Goal: Use online tool/utility: Utilize a website feature to perform a specific function

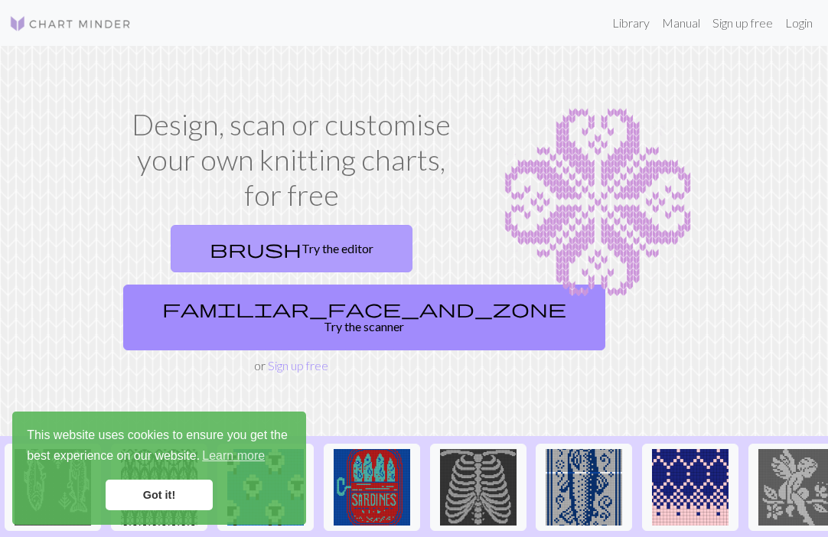
click at [341, 246] on link "brush Try the editor" at bounding box center [292, 248] width 242 height 47
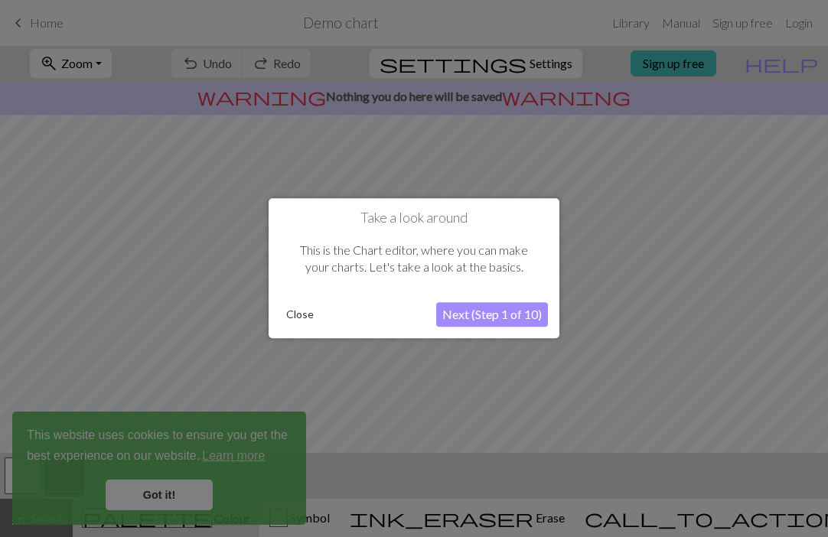
click at [468, 316] on button "Next (Step 1 of 10)" at bounding box center [492, 315] width 112 height 24
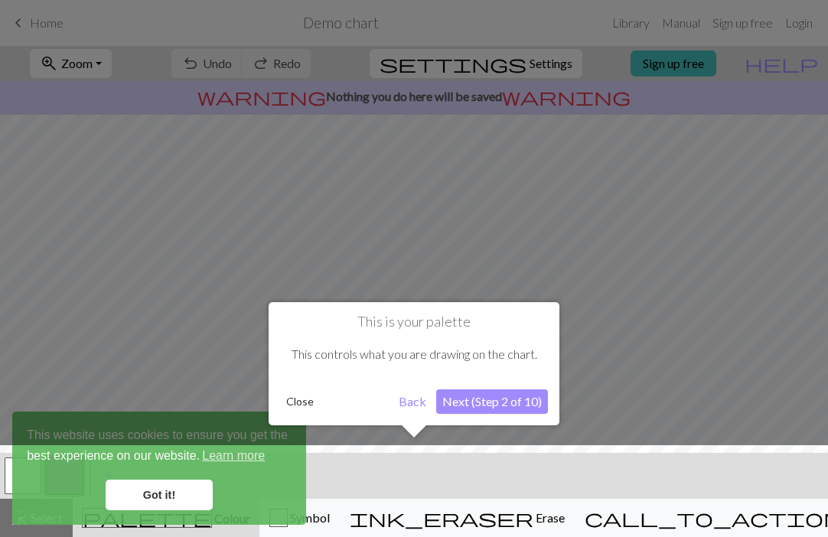
click at [472, 405] on button "Next (Step 2 of 10)" at bounding box center [492, 401] width 112 height 24
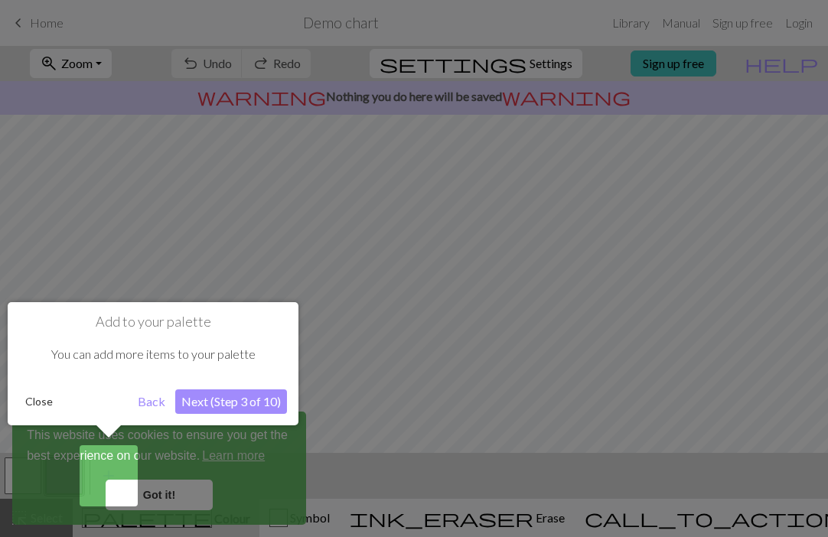
click at [220, 398] on button "Next (Step 3 of 10)" at bounding box center [231, 401] width 112 height 24
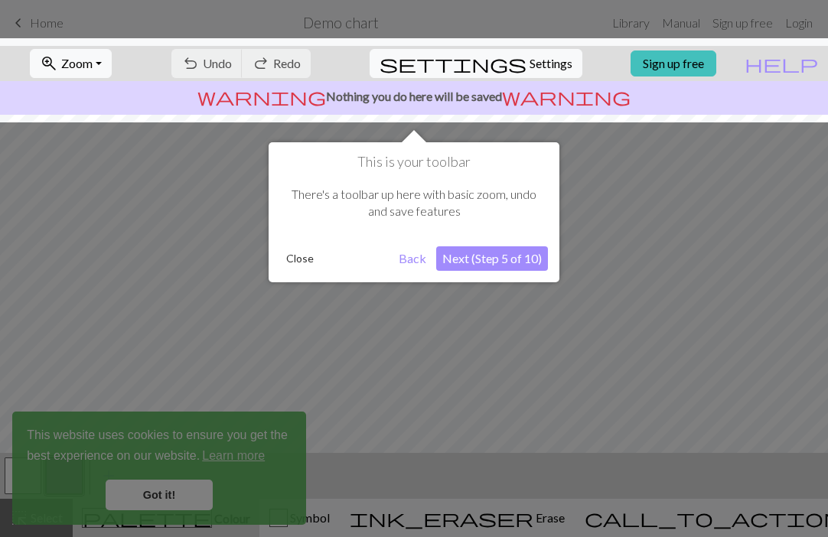
click at [466, 255] on button "Next (Step 5 of 10)" at bounding box center [492, 258] width 112 height 24
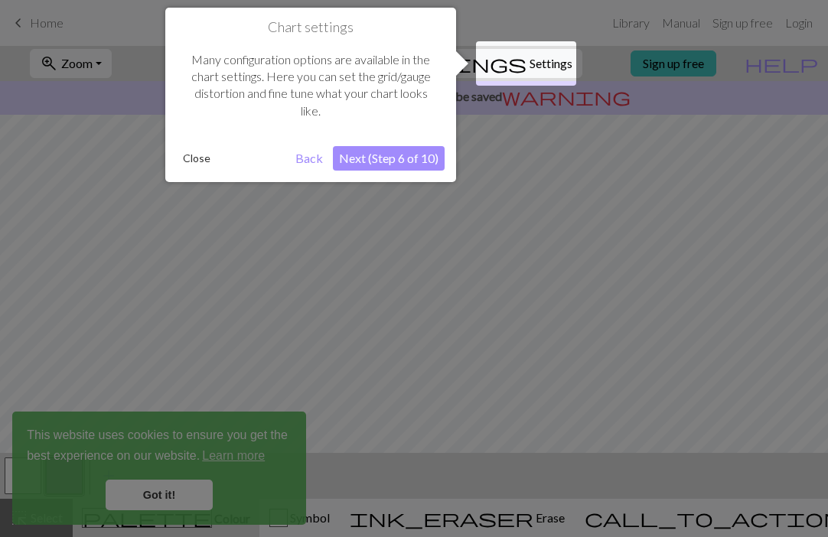
click at [401, 155] on button "Next (Step 6 of 10)" at bounding box center [389, 158] width 112 height 24
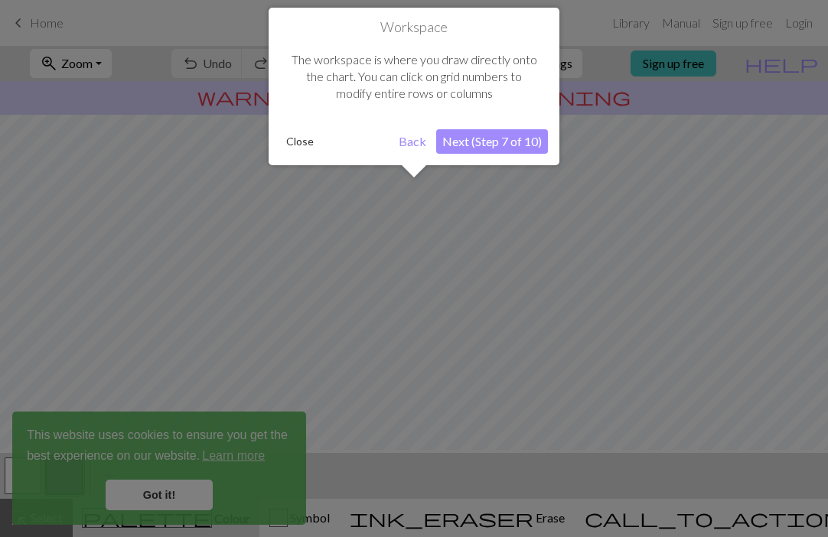
scroll to position [92, 0]
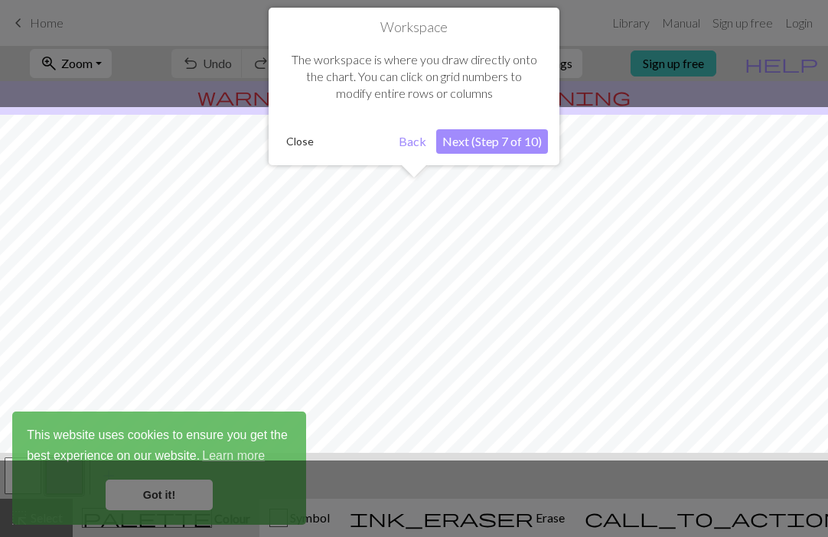
click at [477, 146] on button "Next (Step 7 of 10)" at bounding box center [492, 141] width 112 height 24
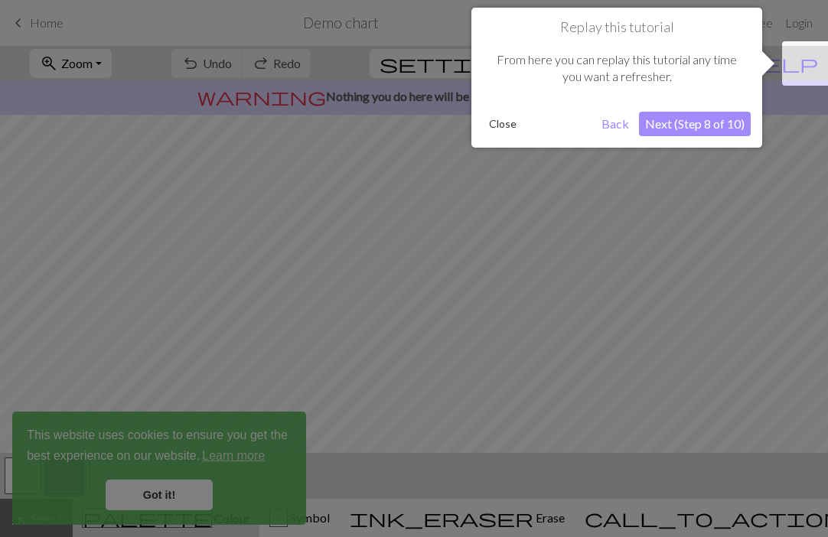
click at [692, 118] on button "Next (Step 8 of 10)" at bounding box center [695, 124] width 112 height 24
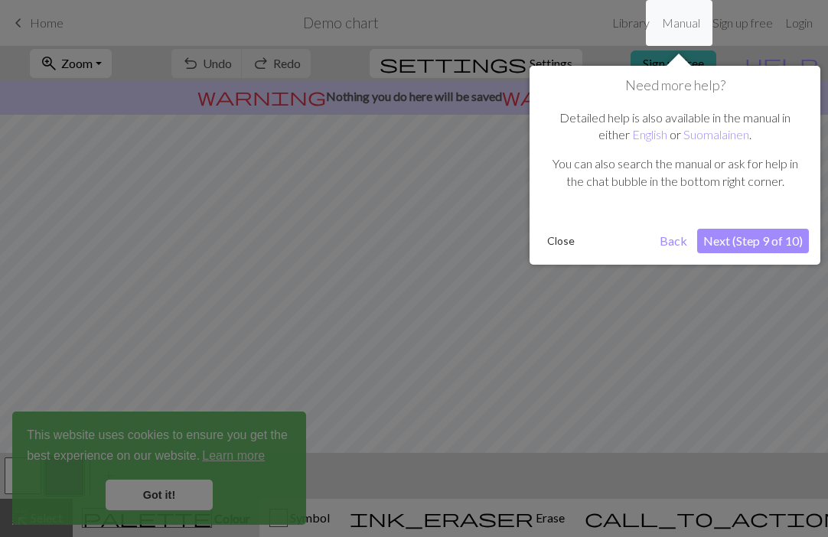
click at [739, 244] on button "Next (Step 9 of 10)" at bounding box center [753, 241] width 112 height 24
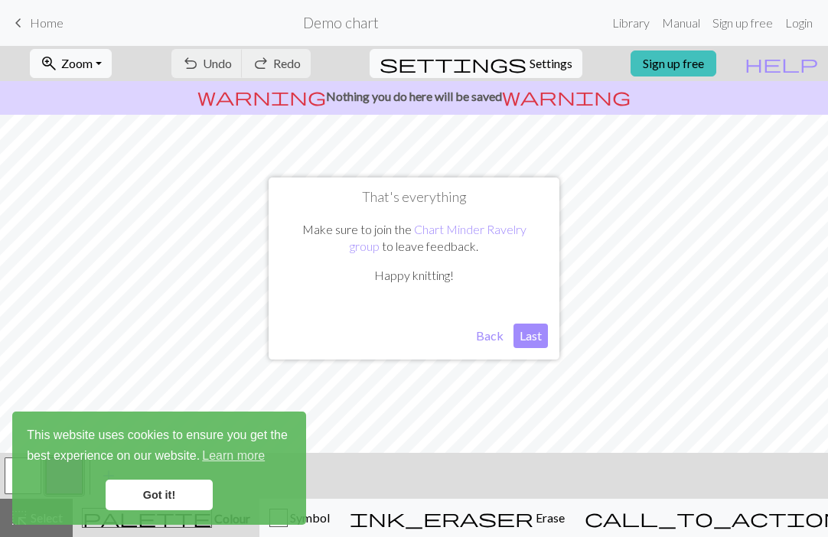
click at [535, 345] on button "Last" at bounding box center [530, 336] width 34 height 24
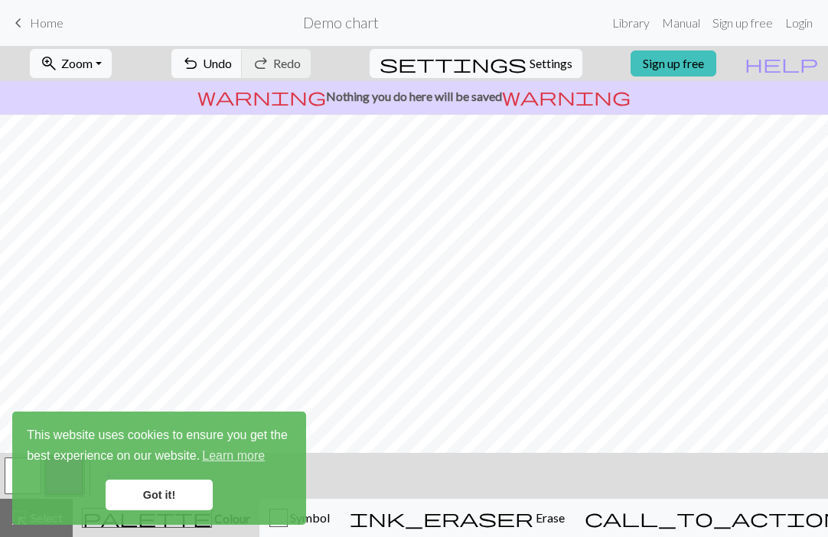
click at [190, 483] on link "Got it!" at bounding box center [159, 495] width 107 height 31
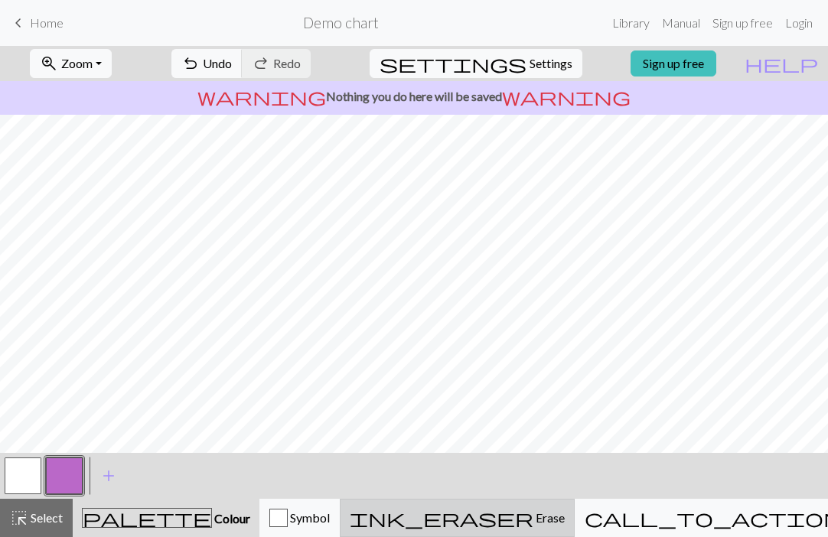
click at [539, 517] on span "Erase" at bounding box center [548, 517] width 31 height 15
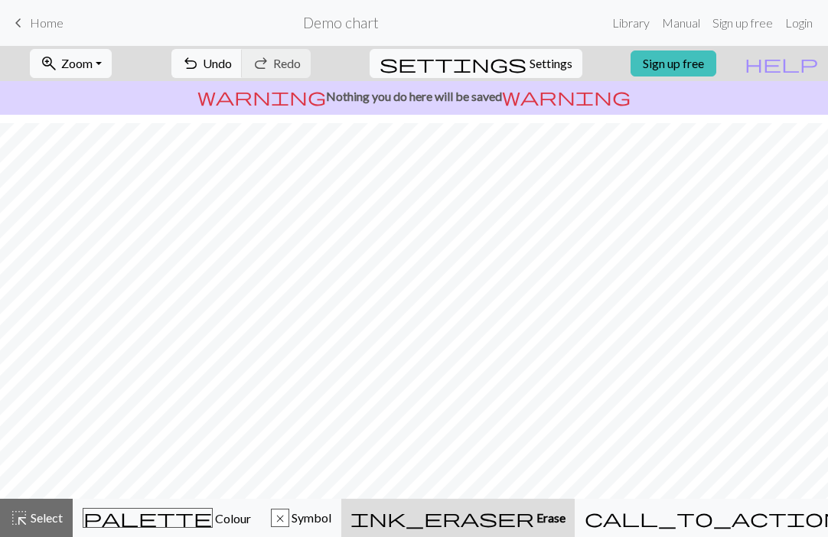
scroll to position [0, 0]
click at [200, 70] on span "undo" at bounding box center [190, 63] width 18 height 21
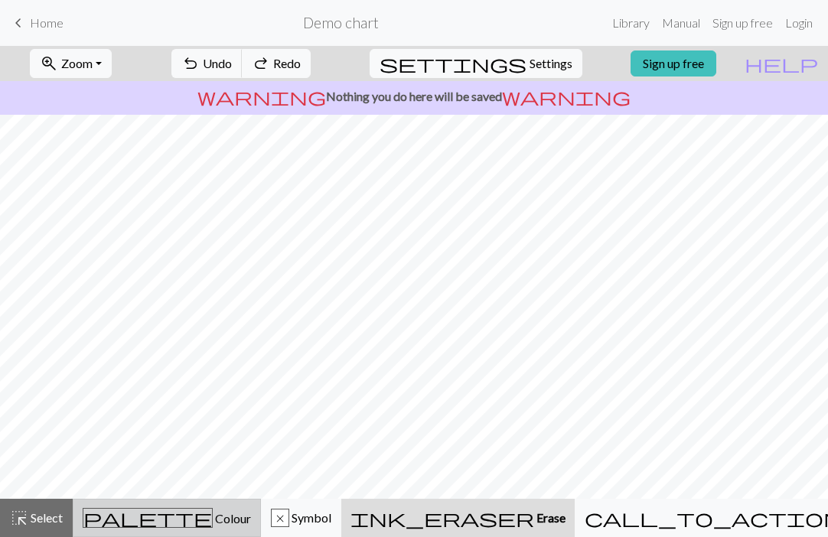
click at [213, 522] on span "Colour" at bounding box center [232, 518] width 38 height 15
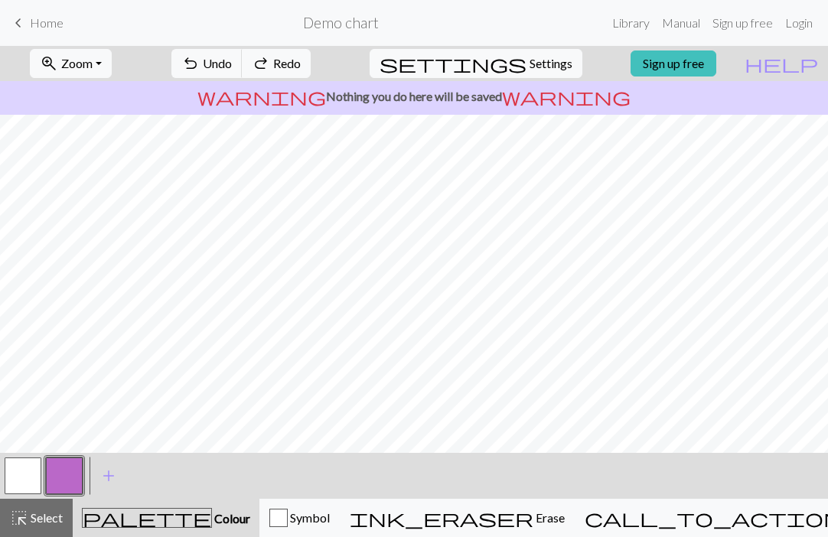
click at [30, 460] on button "button" at bounding box center [23, 475] width 37 height 37
click at [17, 532] on button "highlight_alt Select Select" at bounding box center [36, 518] width 73 height 38
click at [28, 525] on span "Select" at bounding box center [45, 517] width 34 height 15
click at [54, 509] on div "highlight_alt Select Select" at bounding box center [36, 518] width 53 height 18
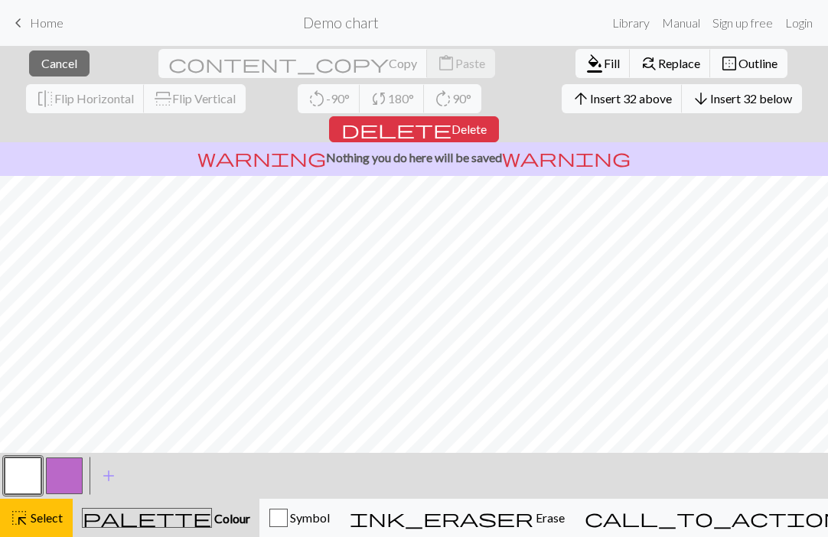
click at [225, 511] on div "palette Colour Colour" at bounding box center [166, 518] width 168 height 20
click at [29, 489] on button "button" at bounding box center [23, 475] width 37 height 37
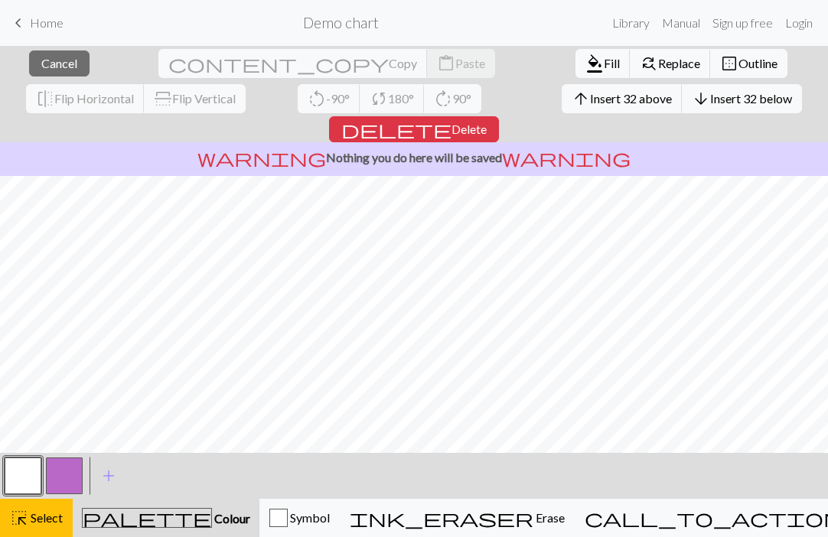
click at [28, 470] on button "button" at bounding box center [23, 475] width 37 height 37
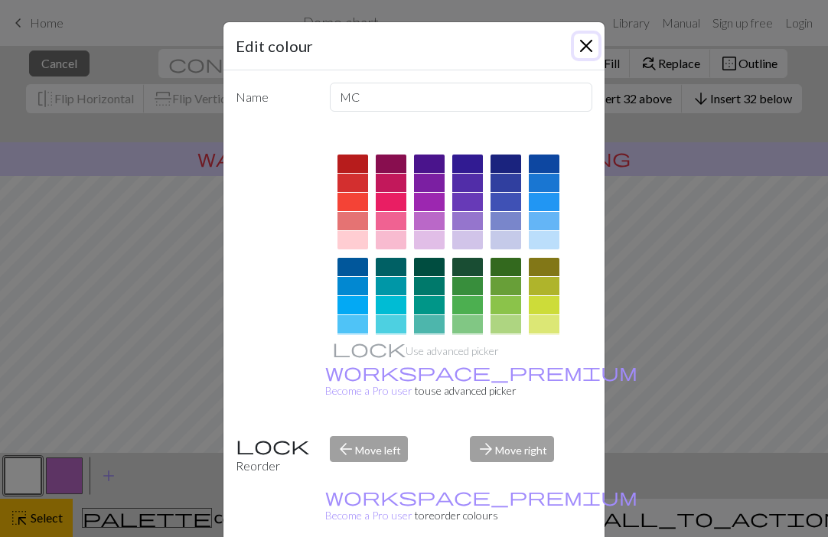
click at [584, 44] on button "Close" at bounding box center [586, 46] width 24 height 24
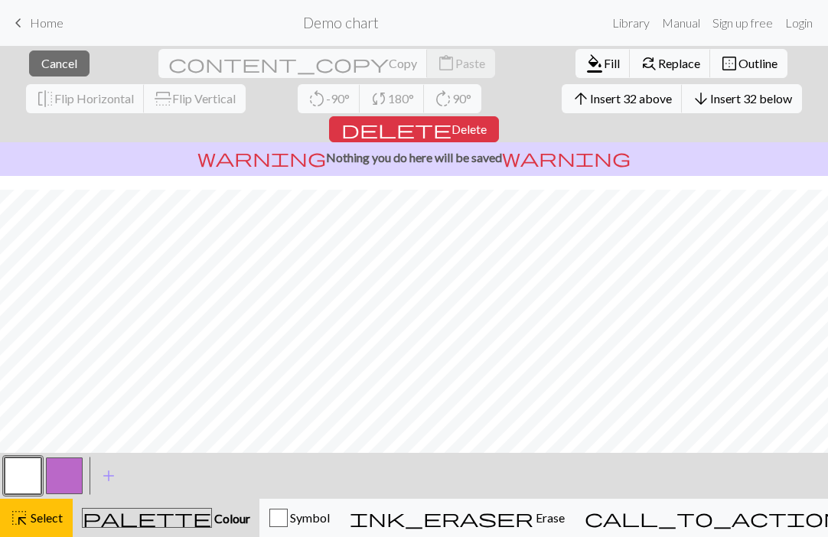
scroll to position [255, 0]
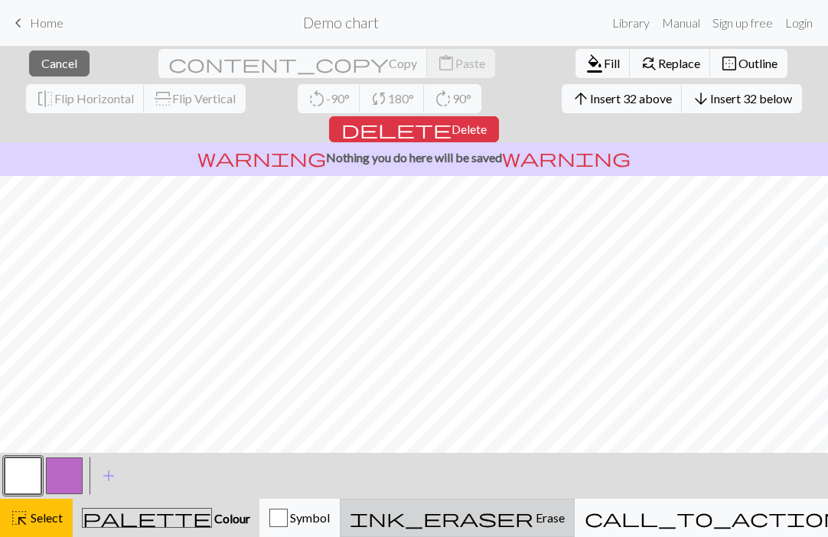
click at [519, 516] on span "ink_eraser" at bounding box center [442, 517] width 184 height 21
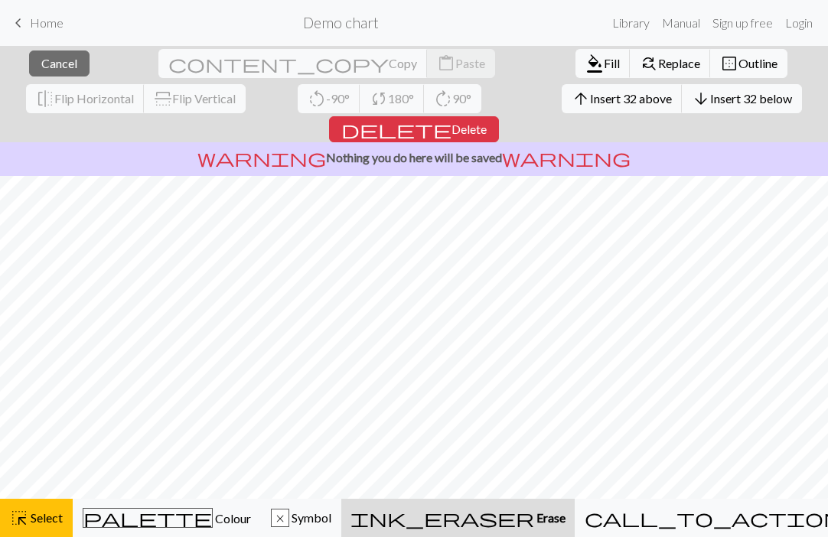
scroll to position [210, 0]
click at [519, 516] on span "ink_eraser" at bounding box center [442, 517] width 184 height 21
click at [558, 517] on span "Erase" at bounding box center [549, 517] width 31 height 15
click at [331, 512] on span "Symbol" at bounding box center [310, 517] width 42 height 15
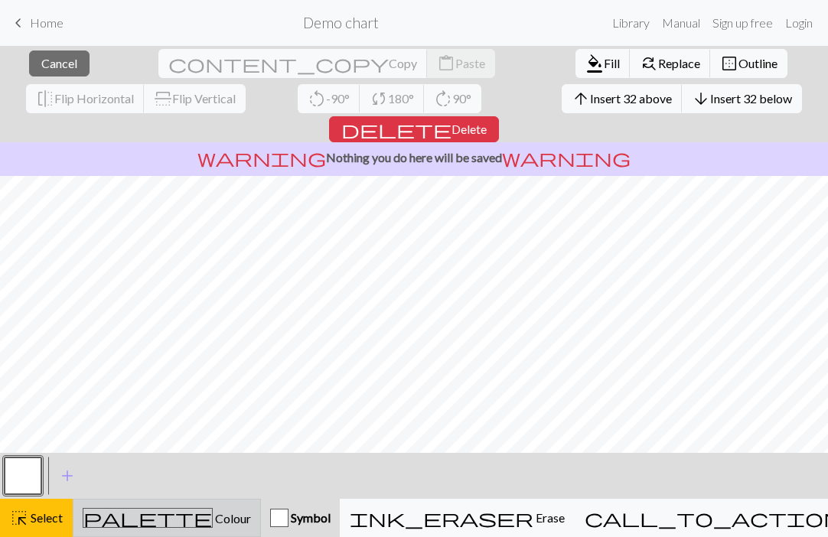
click at [208, 514] on div "palette Colour Colour" at bounding box center [167, 518] width 168 height 20
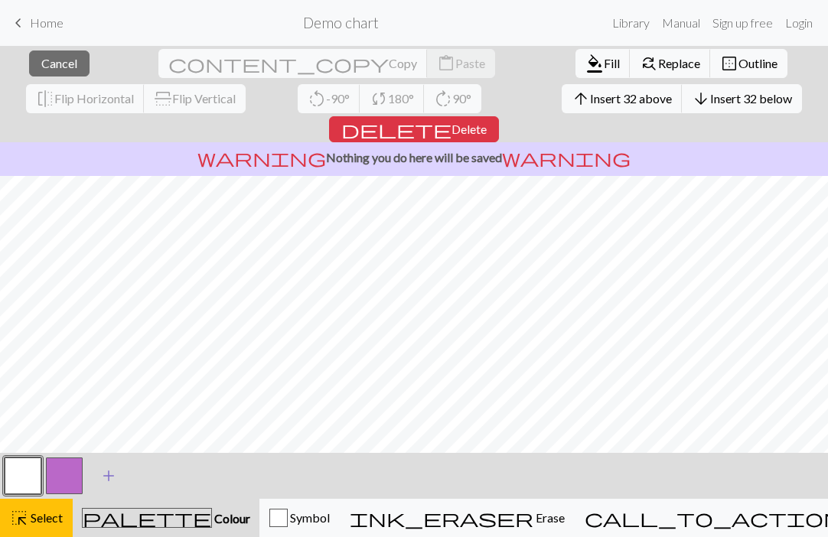
click at [103, 470] on span "add" at bounding box center [108, 475] width 18 height 21
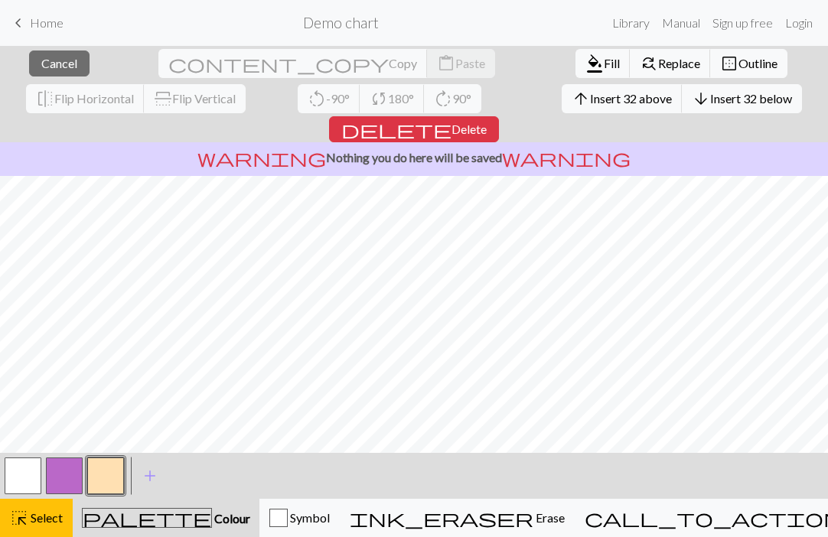
click at [36, 473] on button "button" at bounding box center [23, 475] width 37 height 37
click at [35, 473] on button "button" at bounding box center [23, 475] width 37 height 37
click at [35, 473] on div "Edit colour Name MC Use advanced picker workspace_premium Become a Pro user to …" at bounding box center [414, 268] width 828 height 537
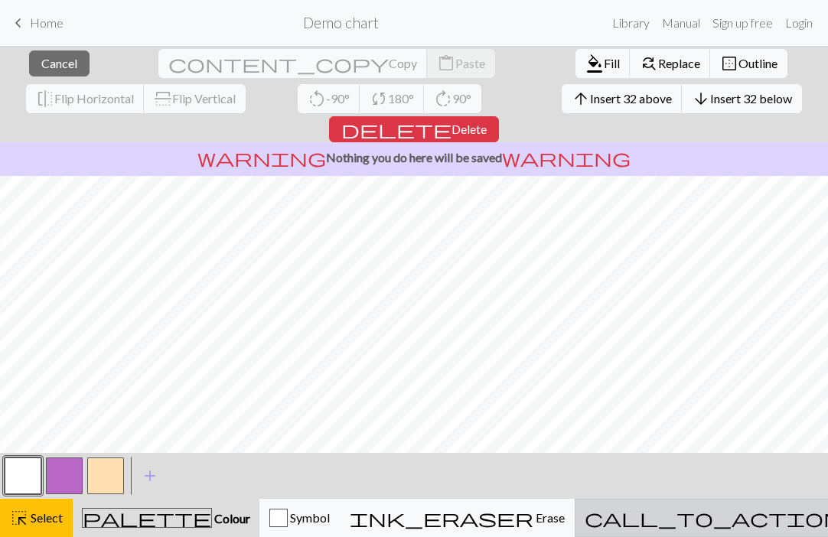
click at [766, 509] on div "call_to_action Knitting mode Knitting mode" at bounding box center [751, 518] width 334 height 18
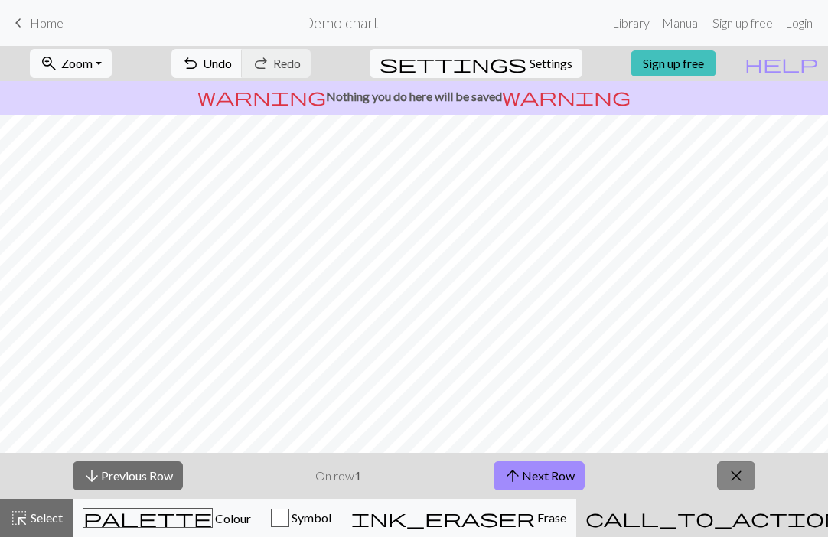
click at [735, 479] on span "close" at bounding box center [736, 475] width 18 height 21
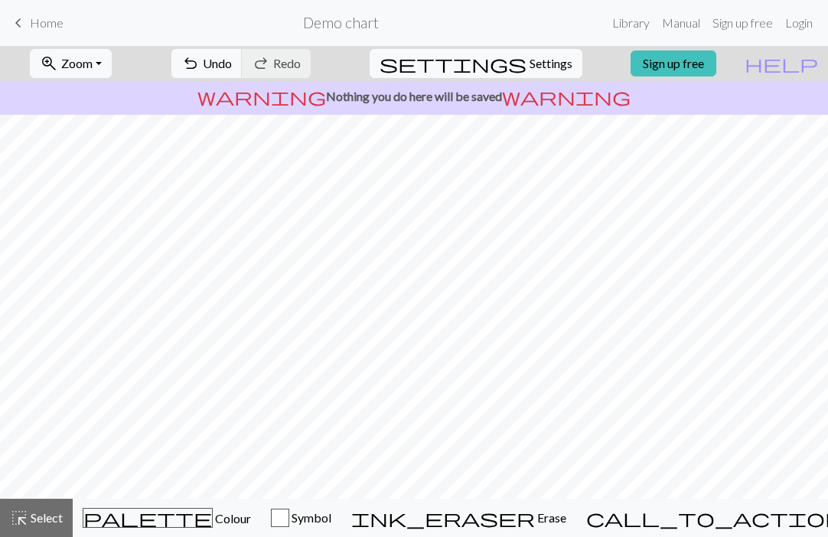
scroll to position [0, 0]
click at [529, 57] on span "Settings" at bounding box center [550, 63] width 43 height 18
select select "aran"
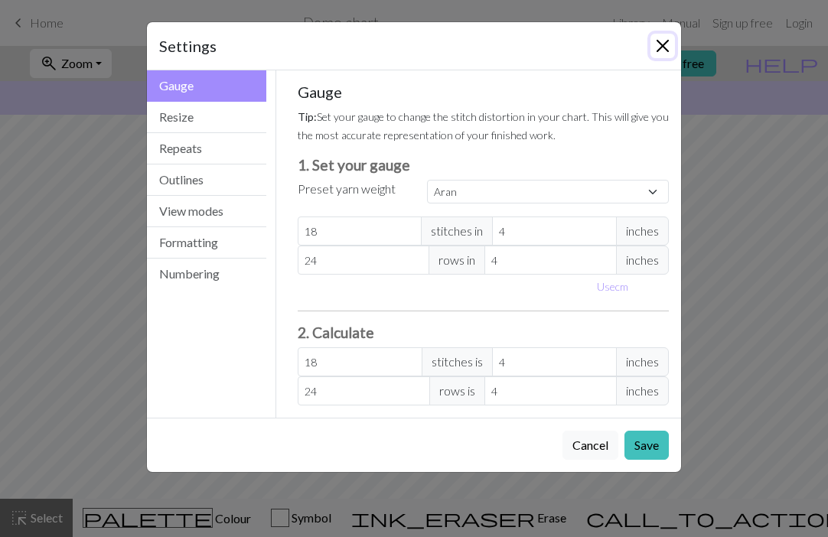
click at [665, 42] on button "Close" at bounding box center [662, 46] width 24 height 24
